Goal: Check status: Check status

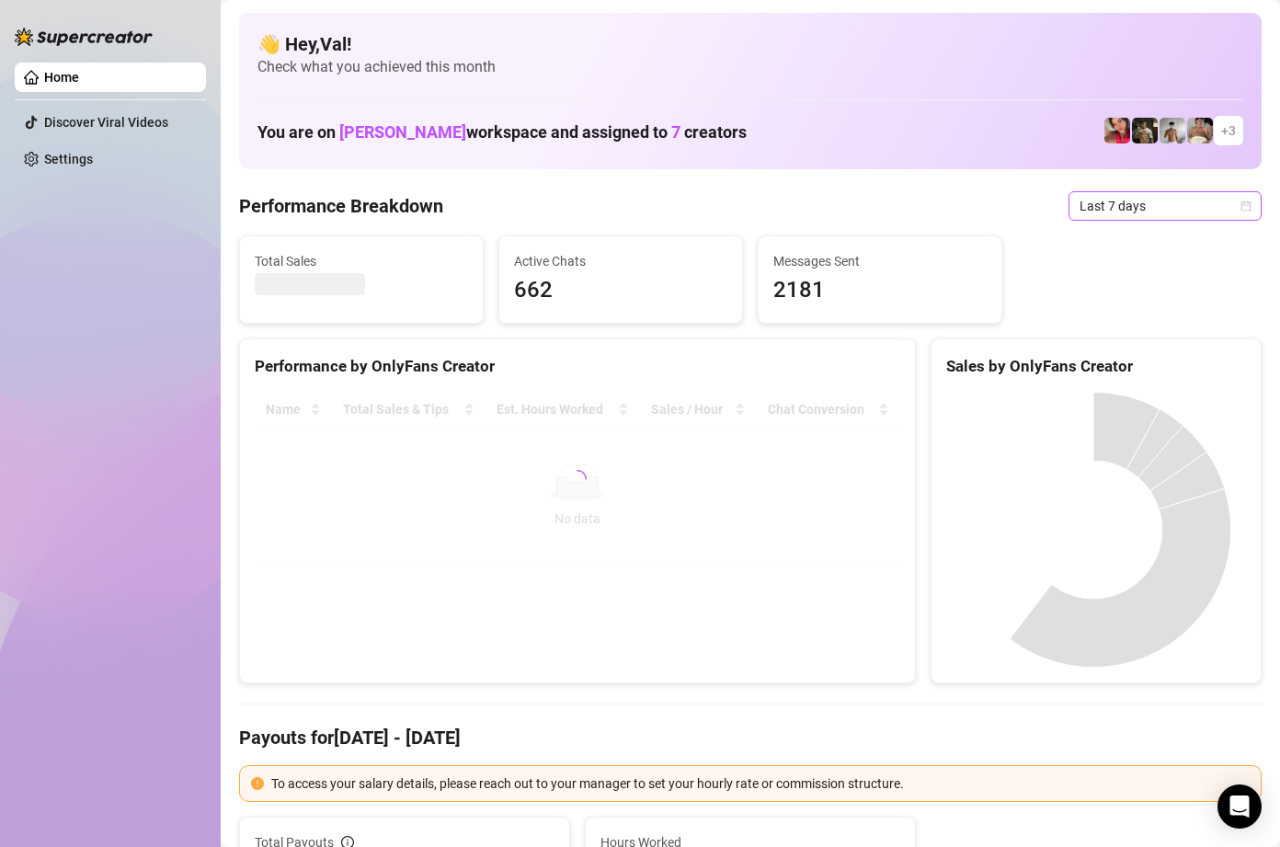
click at [1241, 201] on icon "calendar" at bounding box center [1246, 205] width 10 height 10
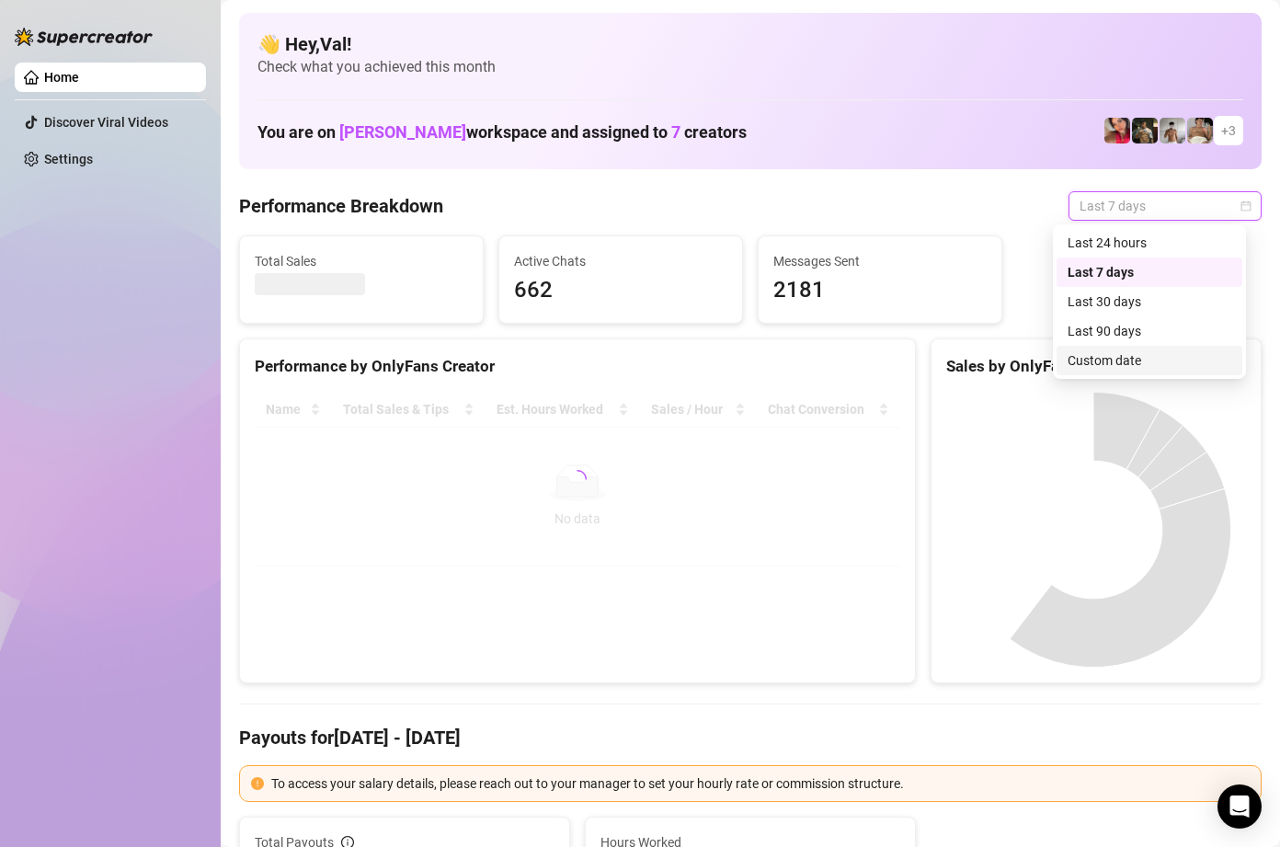
click at [1096, 367] on div "Custom date" at bounding box center [1149, 360] width 164 height 20
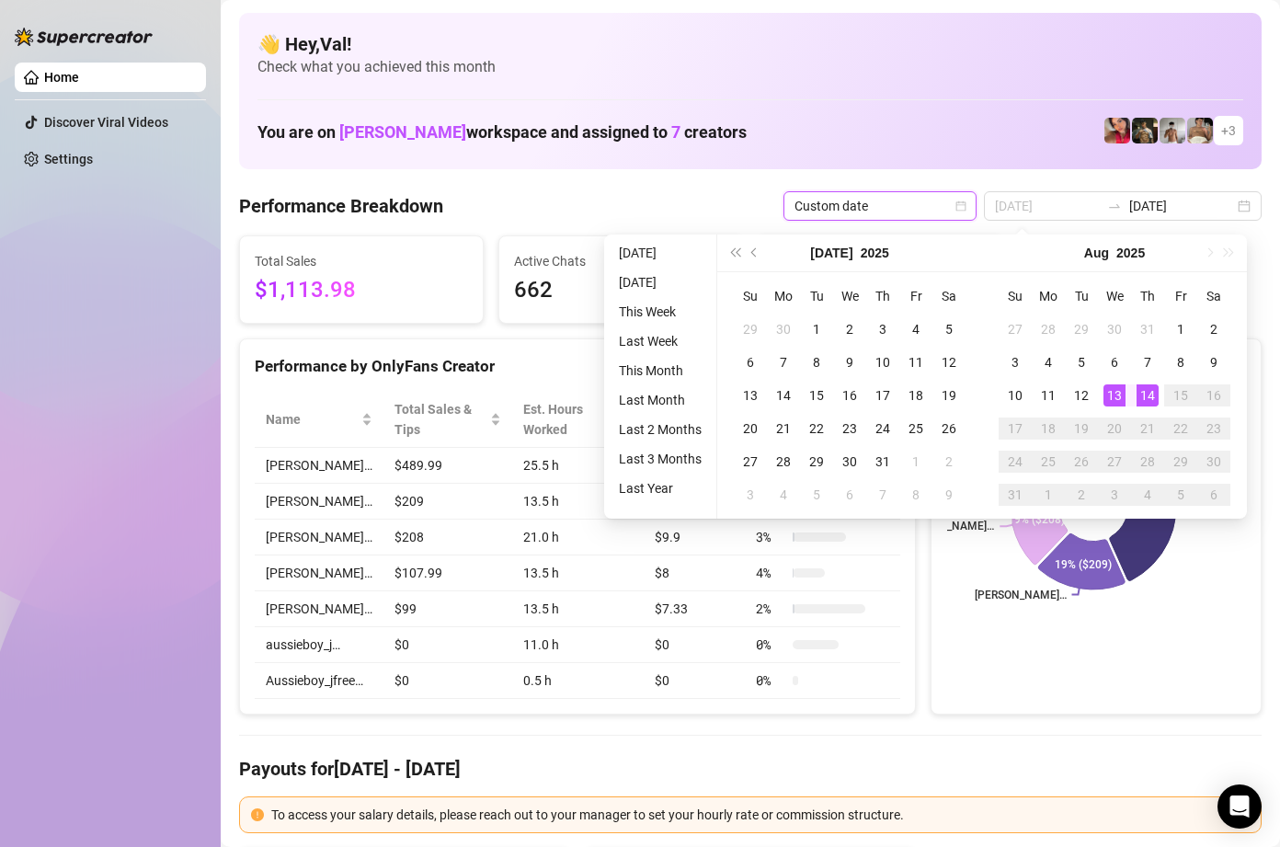
type input "[DATE]"
click at [1112, 394] on div "13" at bounding box center [1114, 395] width 22 height 22
click at [1147, 396] on div "14" at bounding box center [1147, 395] width 22 height 22
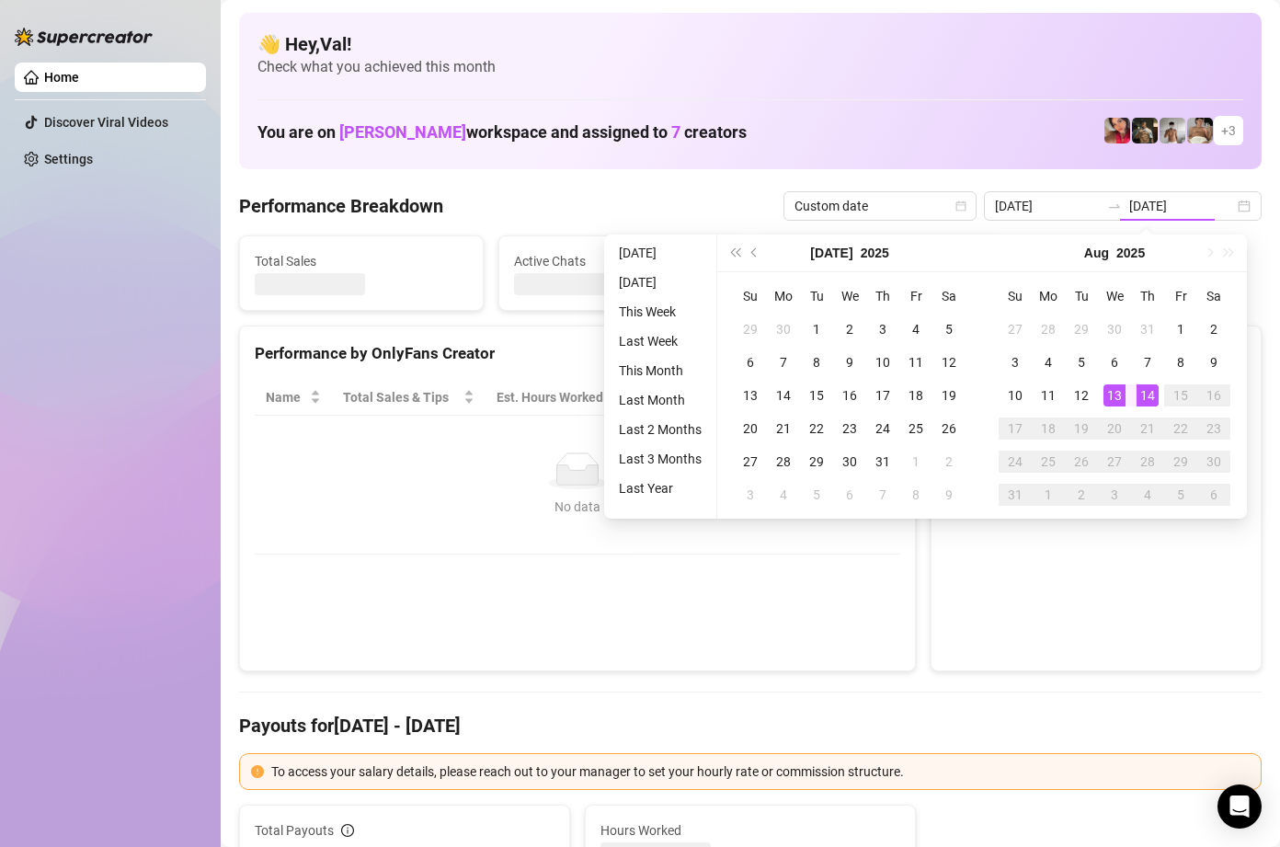
type input "[DATE]"
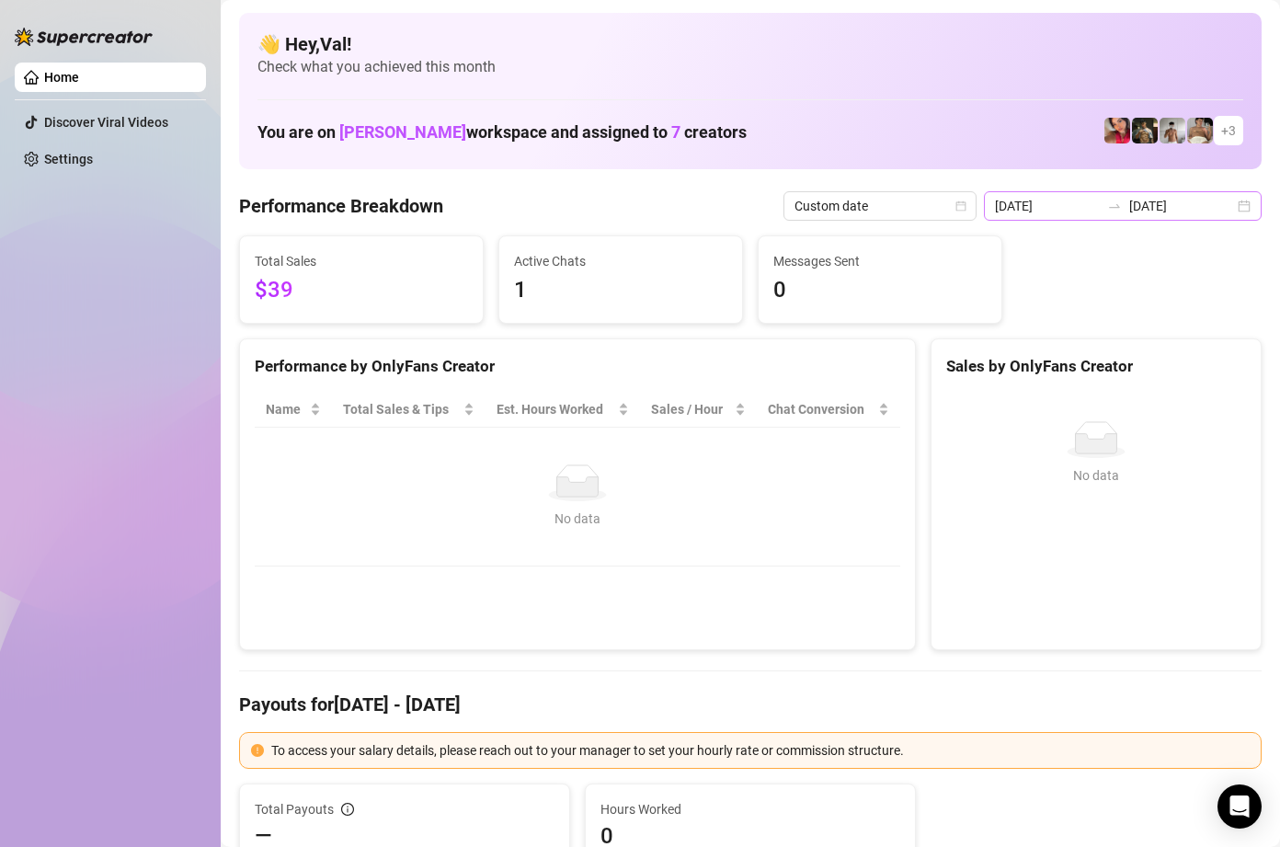
click at [1228, 211] on div "[DATE] [DATE]" at bounding box center [1123, 205] width 278 height 29
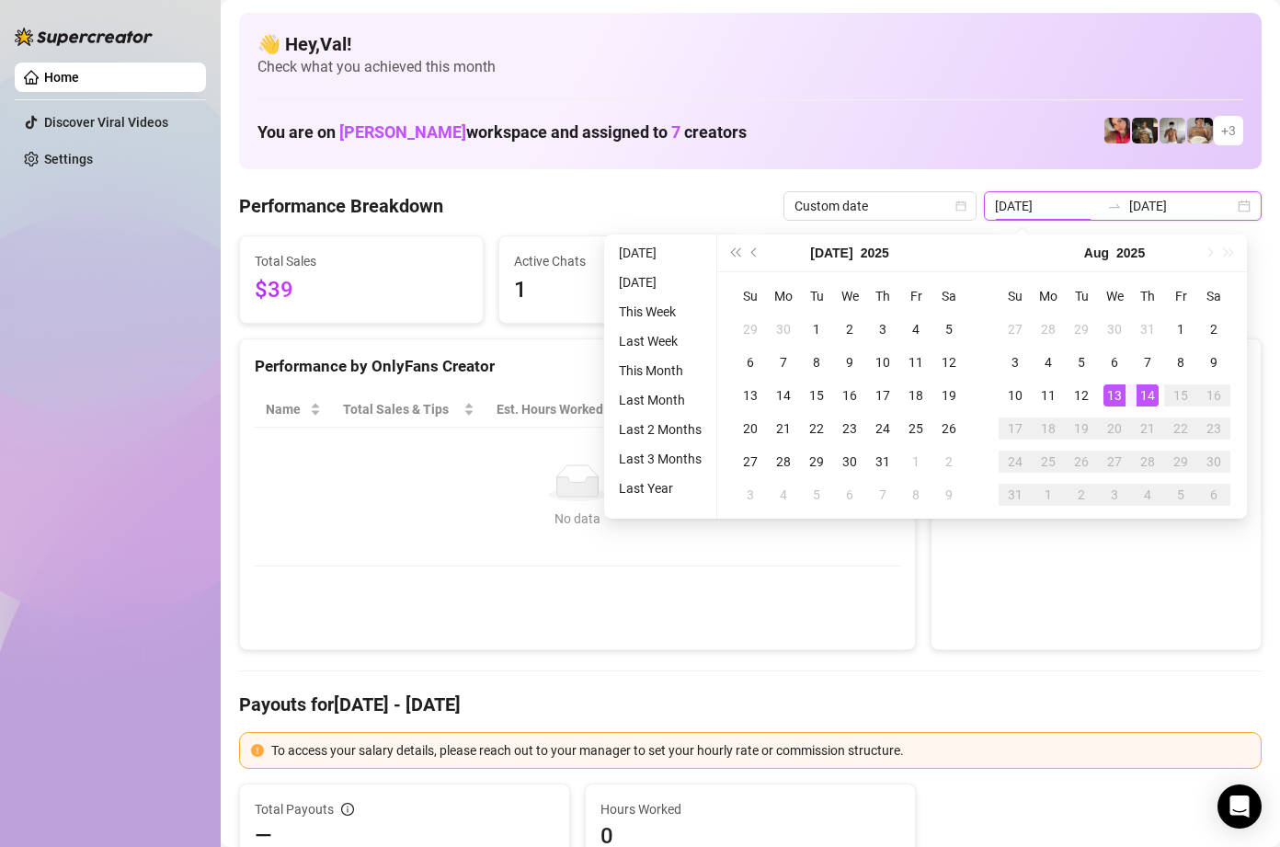
type input "[DATE]"
click at [1148, 397] on div "14" at bounding box center [1147, 395] width 22 height 22
type input "[DATE]"
